Goal: Find specific page/section: Find specific page/section

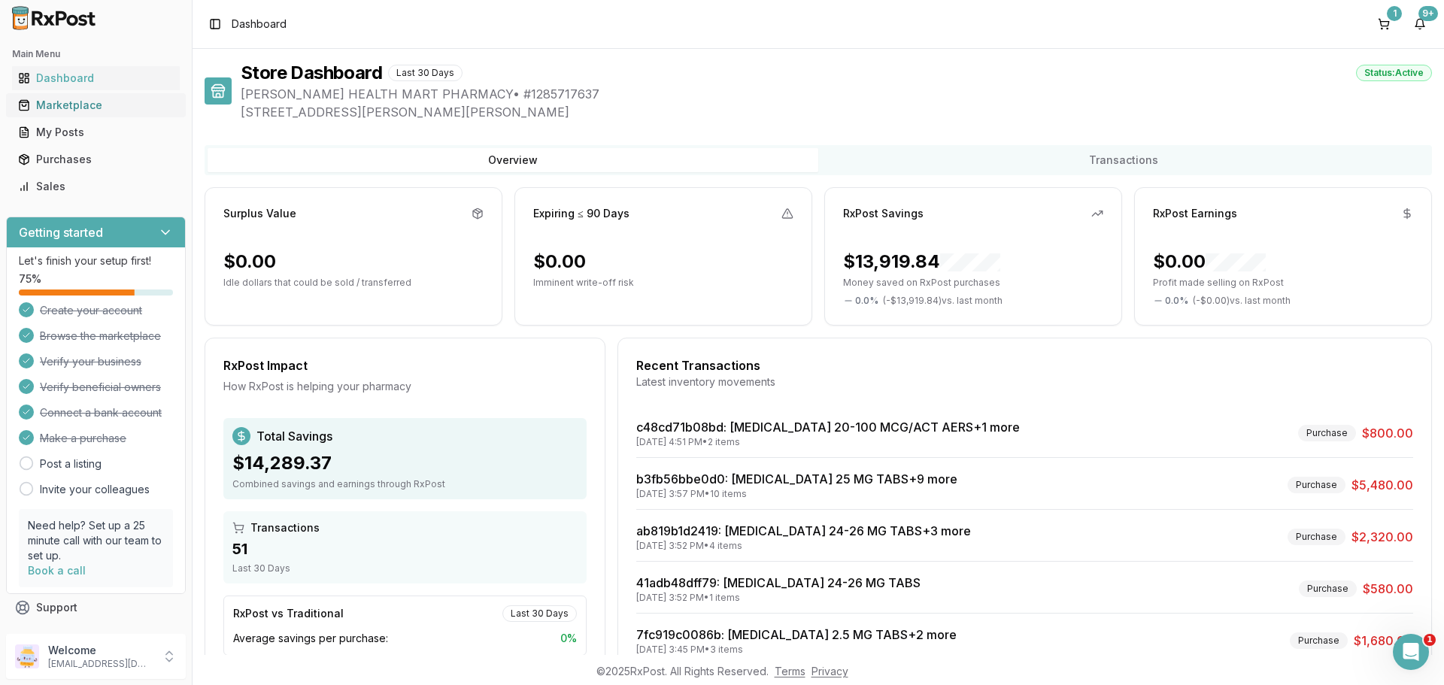
click at [64, 106] on div "Marketplace" at bounding box center [96, 105] width 156 height 15
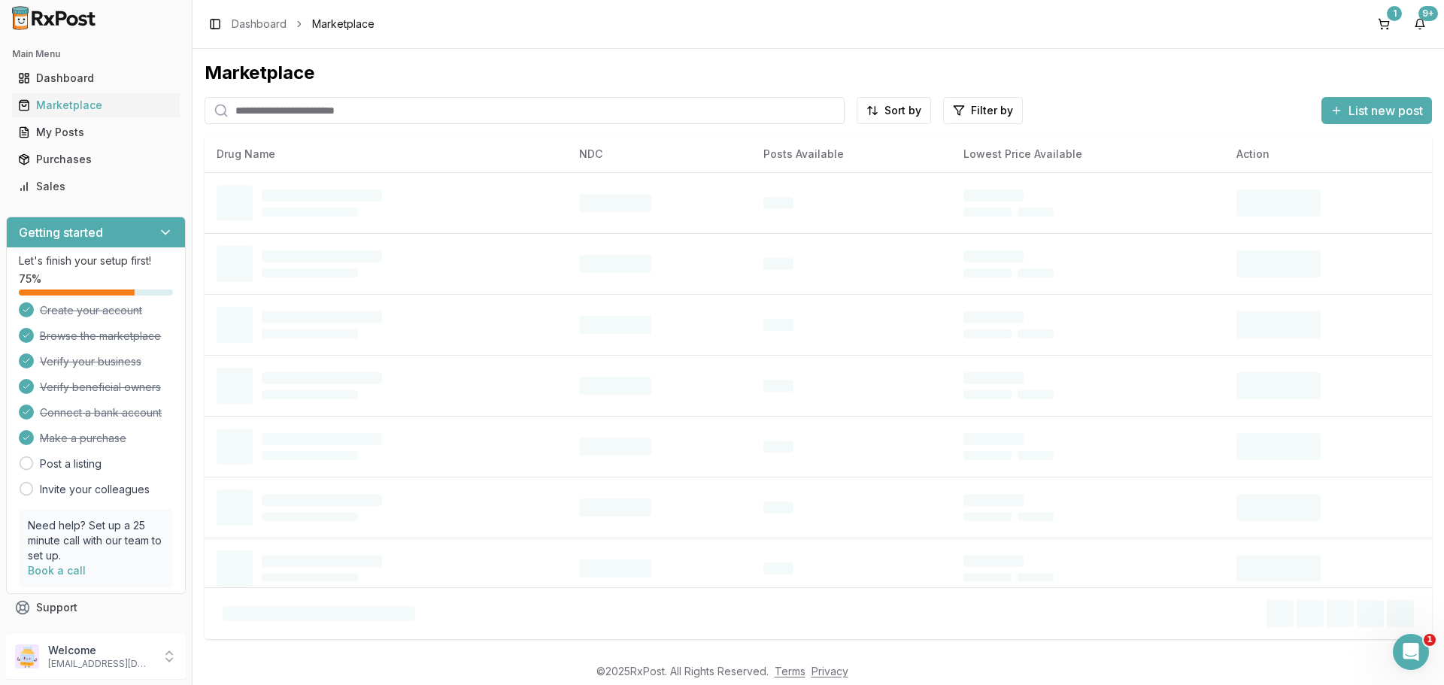
click at [273, 110] on input "search" at bounding box center [524, 110] width 640 height 27
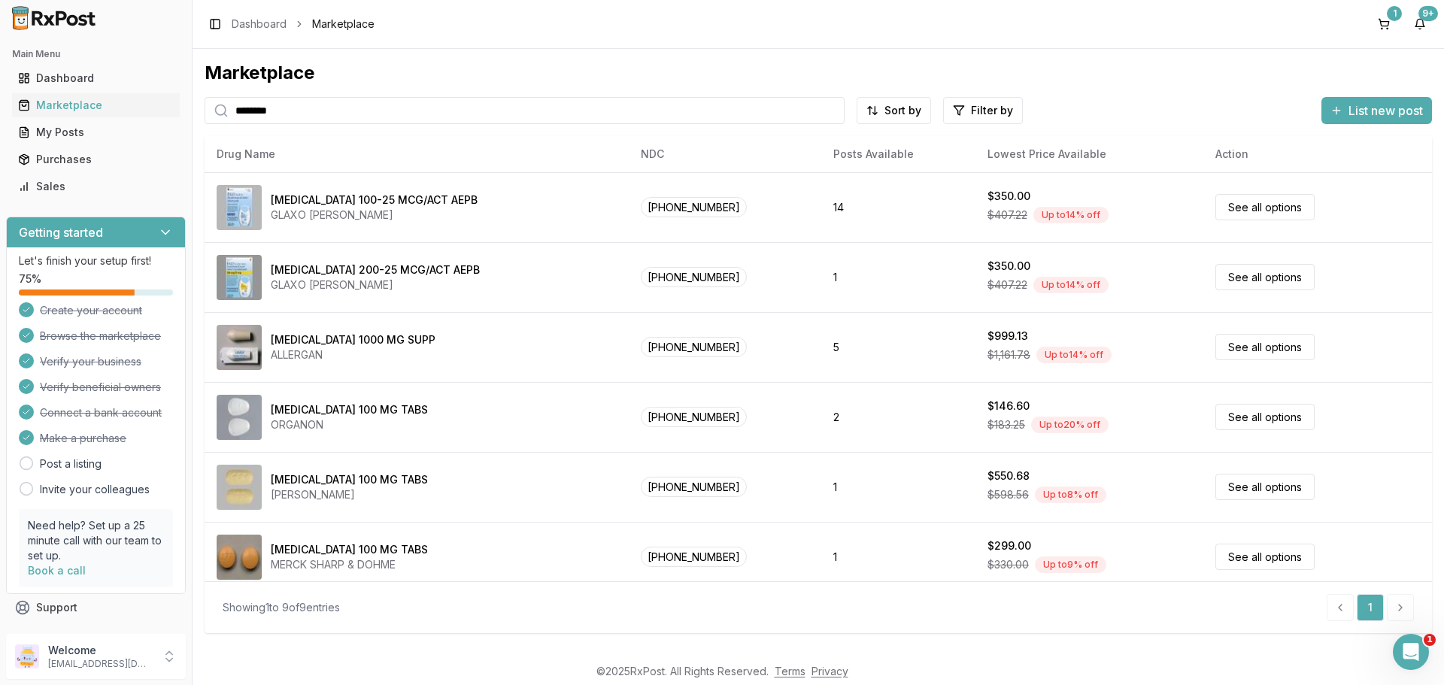
type input "********"
